Goal: Register for event/course

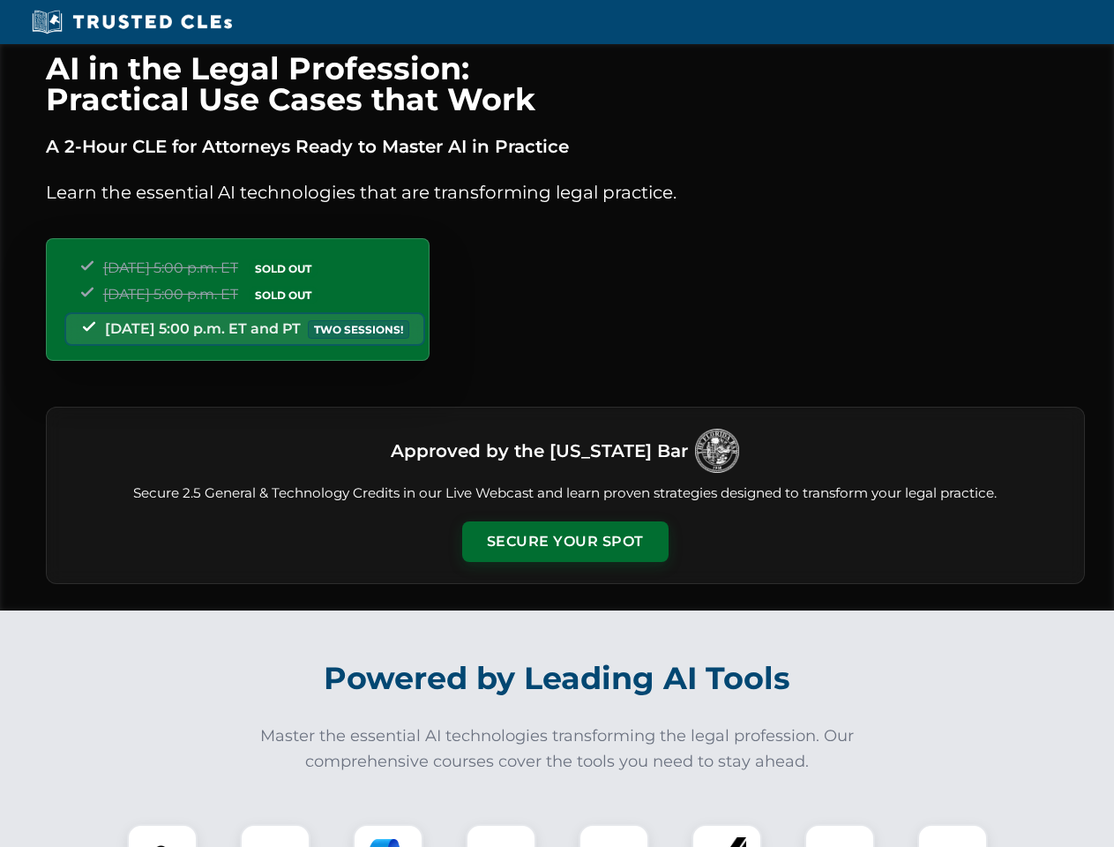
click at [565, 542] on button "Secure Your Spot" at bounding box center [565, 541] width 206 height 41
click at [162, 835] on img at bounding box center [162, 859] width 51 height 51
